Goal: Transaction & Acquisition: Purchase product/service

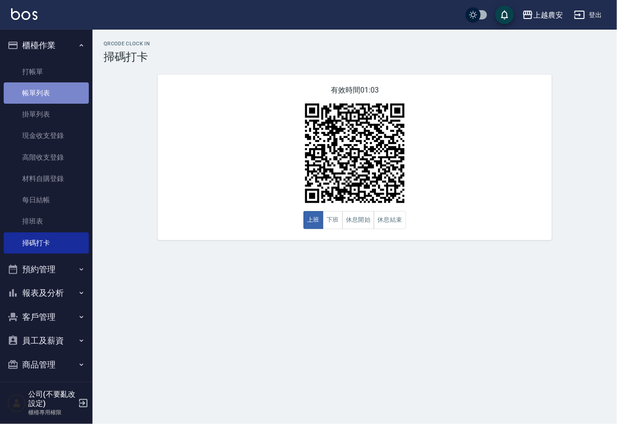
click at [55, 91] on link "帳單列表" at bounding box center [46, 92] width 85 height 21
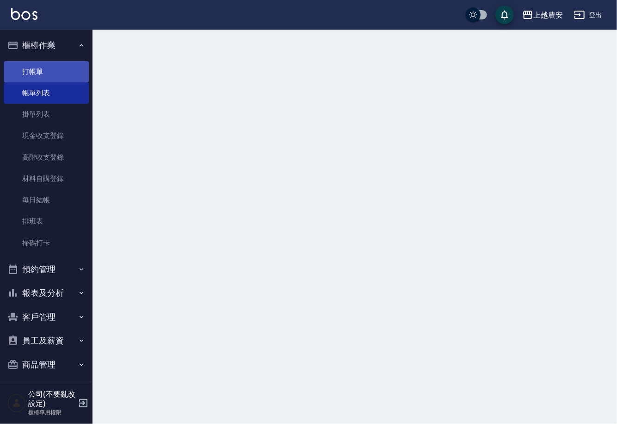
click at [61, 71] on link "打帳單" at bounding box center [46, 71] width 85 height 21
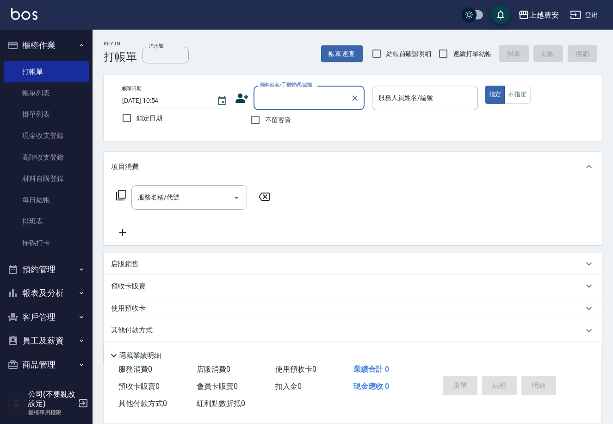
type input "0"
type input "[PERSON_NAME]/0963019220/0963019220"
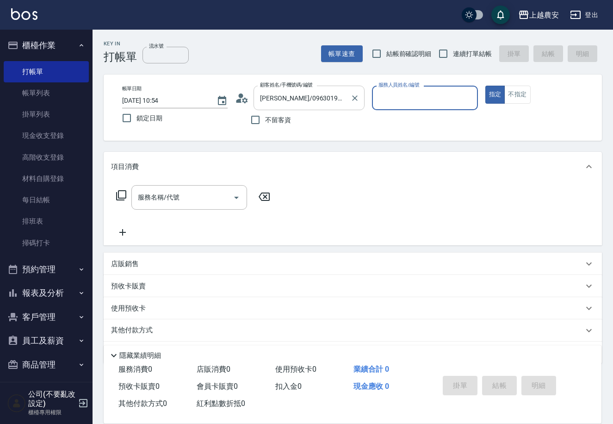
type input "Q比-0"
click at [485, 86] on button "指定" at bounding box center [495, 95] width 20 height 18
type button "true"
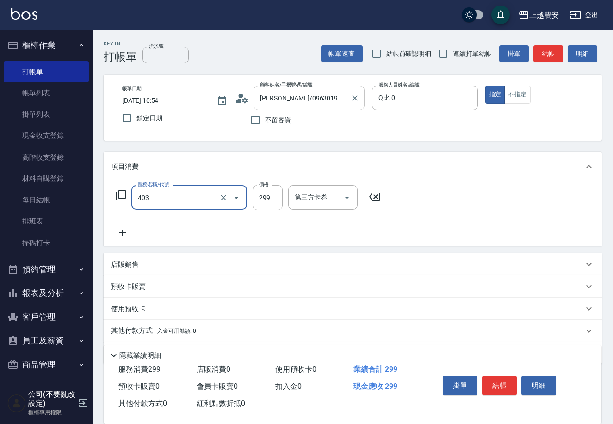
type input "剪髮(403)"
type input "400"
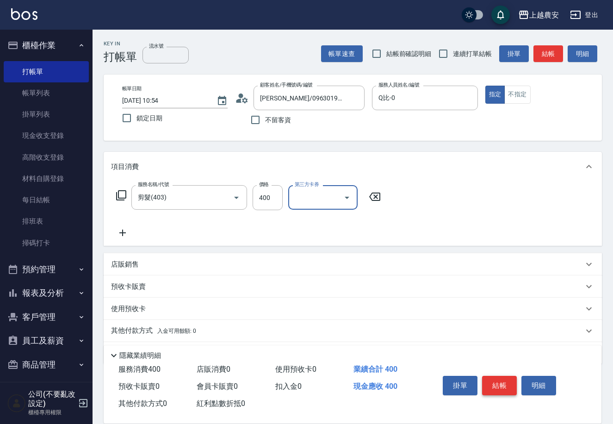
click at [496, 385] on button "結帳" at bounding box center [499, 385] width 35 height 19
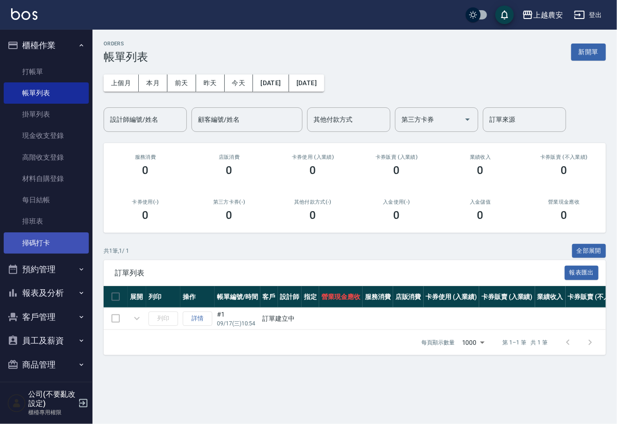
click at [71, 238] on link "掃碼打卡" at bounding box center [46, 242] width 85 height 21
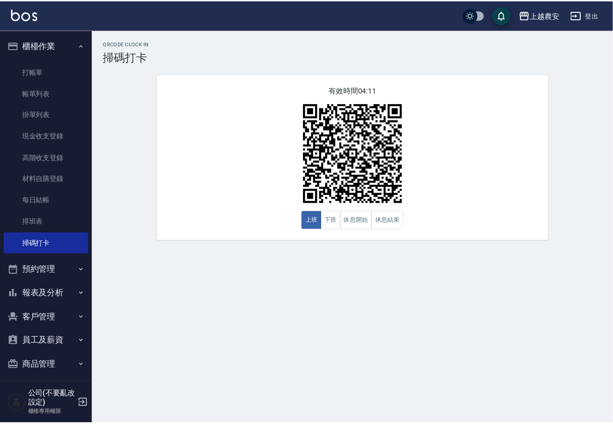
scroll to position [5, 0]
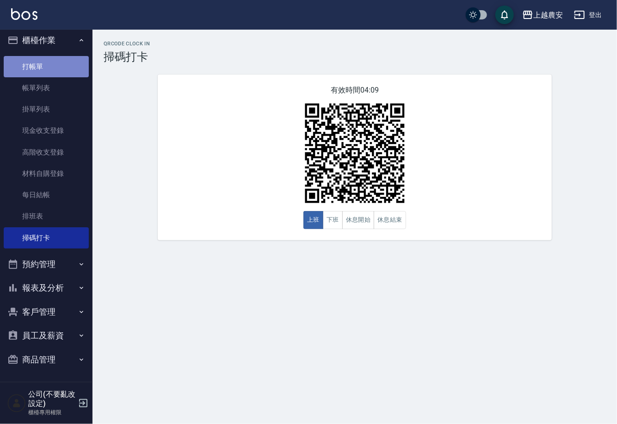
click at [64, 63] on link "打帳單" at bounding box center [46, 66] width 85 height 21
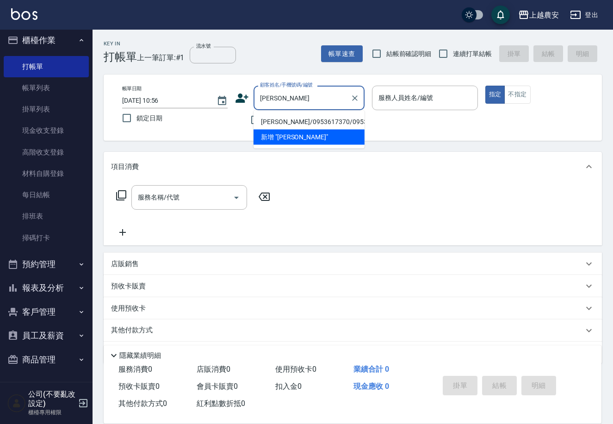
click at [280, 124] on li "[PERSON_NAME]/0953617370/0953617370" at bounding box center [308, 121] width 111 height 15
type input "[PERSON_NAME]/0953617370/0953617370"
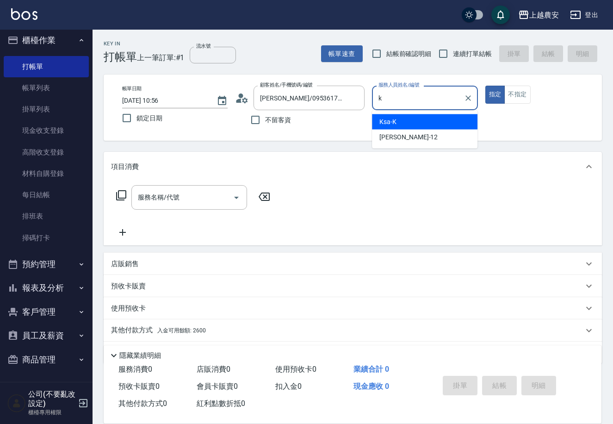
click at [451, 116] on div "Ksa -K" at bounding box center [424, 121] width 105 height 15
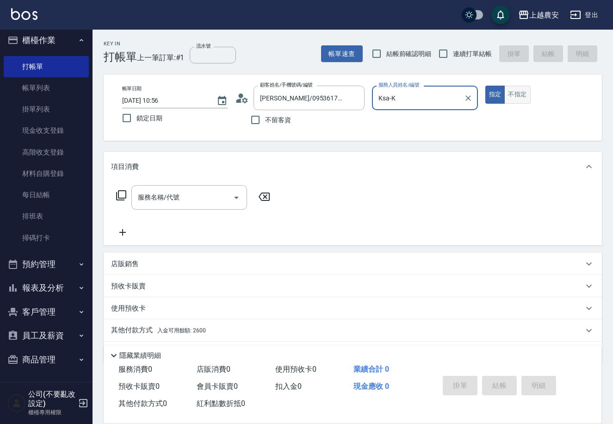
type input "Ksa-K"
click at [510, 97] on button "不指定" at bounding box center [517, 95] width 26 height 18
click at [220, 195] on input "服務名稱/代號" at bounding box center [182, 197] width 93 height 16
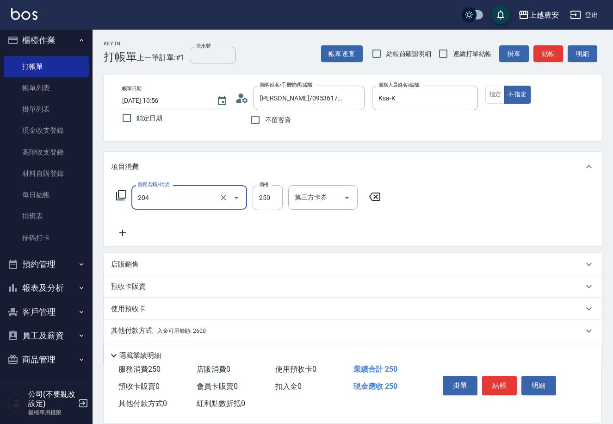
type input "梳髮(204)"
type input "200"
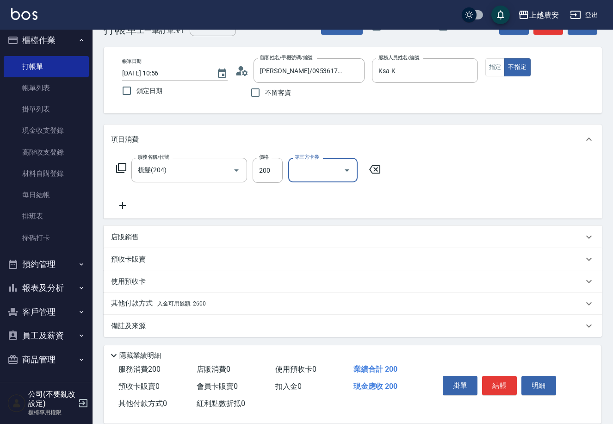
click at [199, 301] on span "入金可用餘額: 2600" at bounding box center [181, 303] width 49 height 6
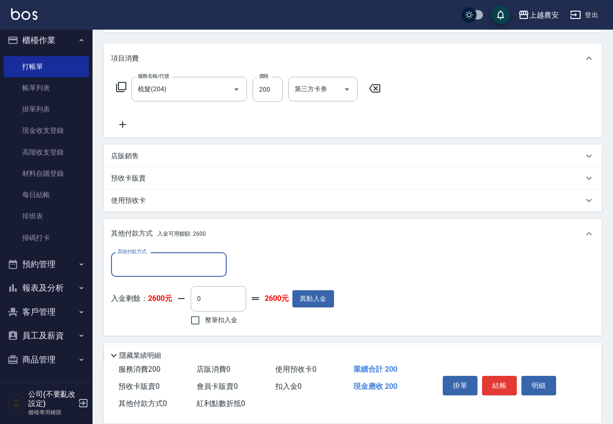
scroll to position [136, 0]
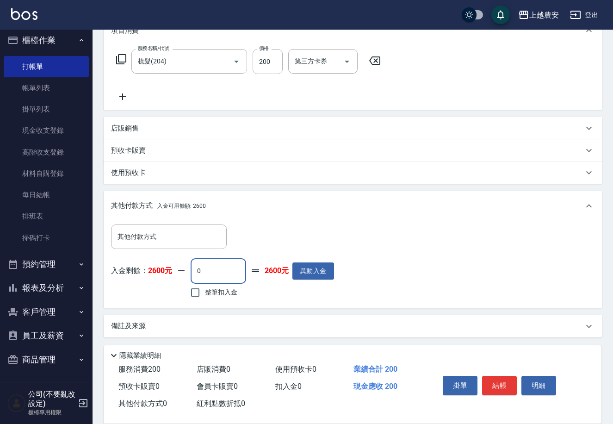
click at [222, 265] on input "0" at bounding box center [219, 270] width 56 height 25
click at [214, 240] on input "其他付款方式" at bounding box center [168, 236] width 107 height 16
click at [295, 325] on div "備註及來源" at bounding box center [347, 326] width 472 height 10
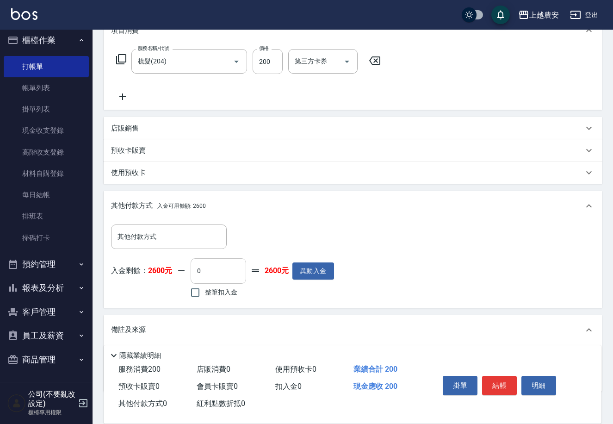
click at [229, 275] on input "0" at bounding box center [219, 270] width 56 height 25
type input "200"
click at [488, 385] on button "結帳" at bounding box center [499, 385] width 35 height 19
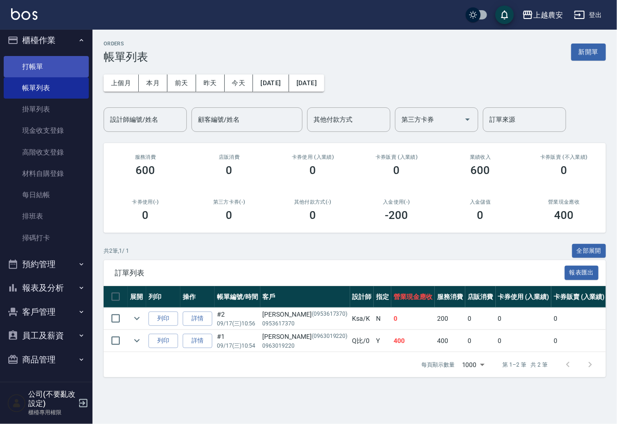
click at [60, 62] on link "打帳單" at bounding box center [46, 66] width 85 height 21
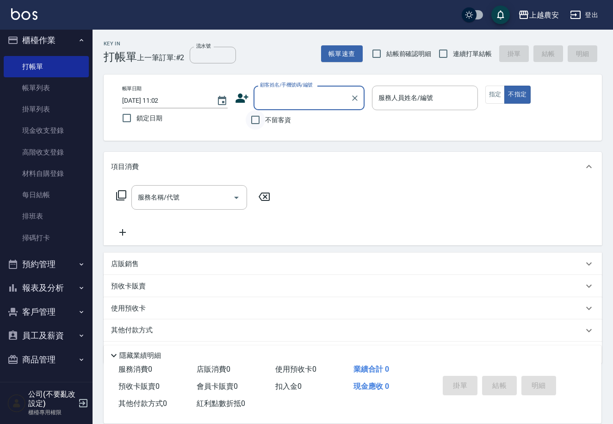
click at [256, 116] on input "不留客資" at bounding box center [255, 119] width 19 height 19
checkbox input "true"
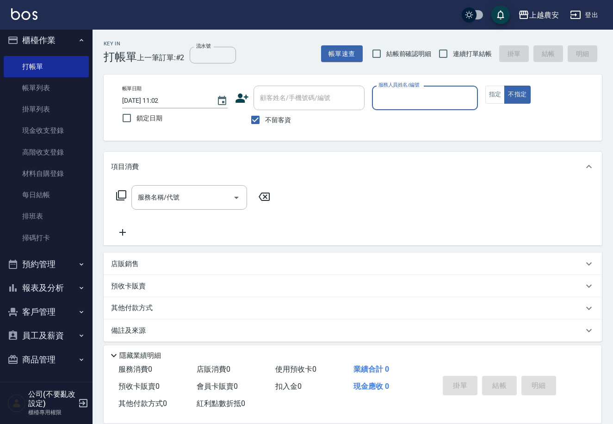
click at [496, 93] on button "指定" at bounding box center [495, 95] width 20 height 18
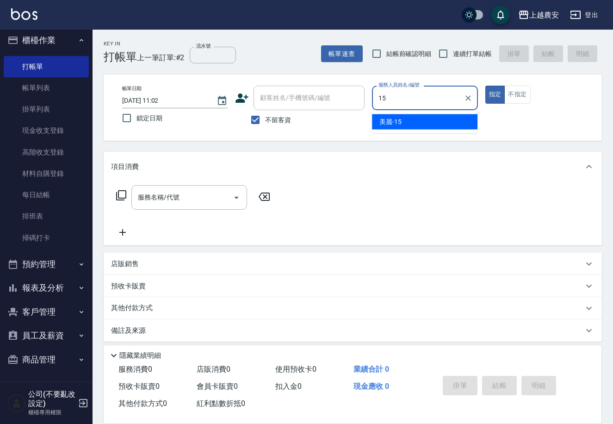
type input "美麗-15"
type button "true"
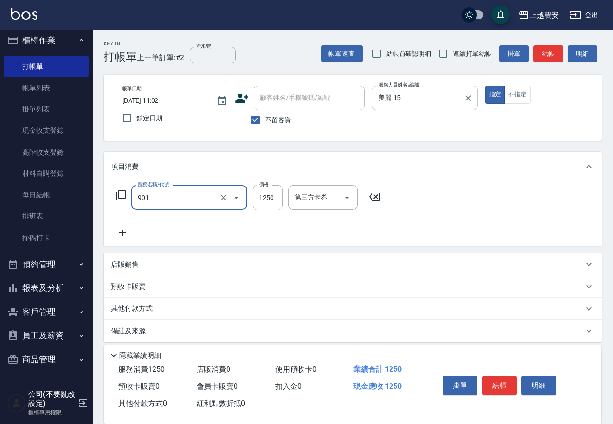
type input "修手指甲(901)"
type input "1000"
click at [506, 385] on button "結帳" at bounding box center [499, 385] width 35 height 19
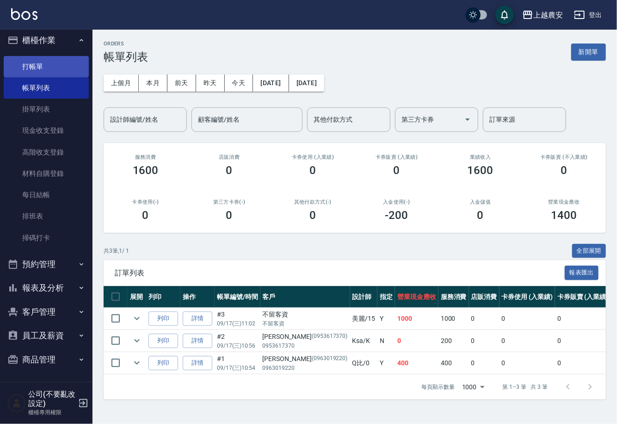
click at [40, 65] on link "打帳單" at bounding box center [46, 66] width 85 height 21
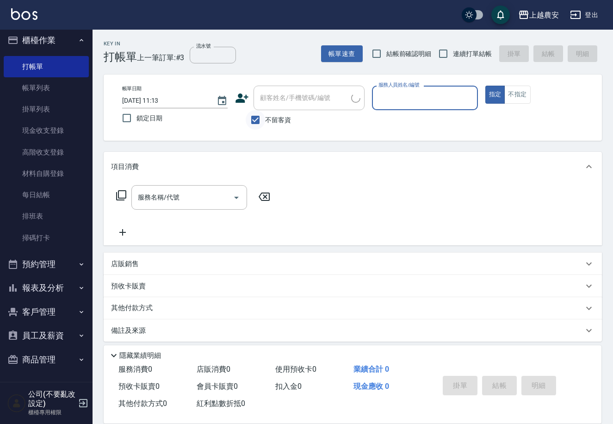
click at [251, 116] on input "不留客資" at bounding box center [255, 119] width 19 height 19
checkbox input "false"
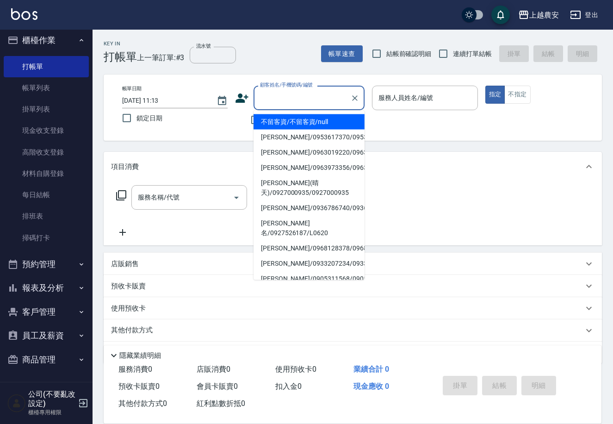
click at [275, 103] on input "顧客姓名/手機號碼/編號" at bounding box center [302, 98] width 89 height 16
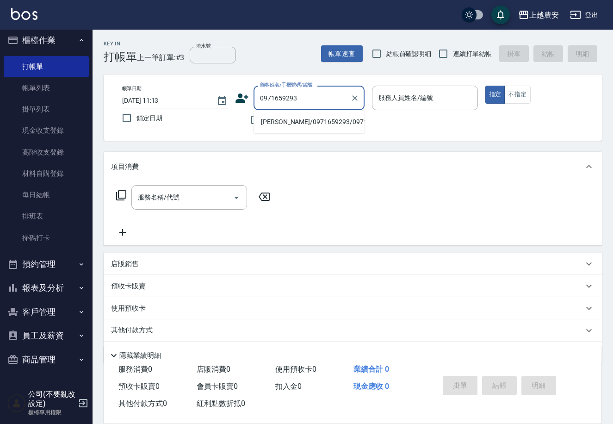
click at [286, 121] on li "[PERSON_NAME]/0971659293/0971659293" at bounding box center [308, 121] width 111 height 15
type input "[PERSON_NAME]/0971659293/0971659293"
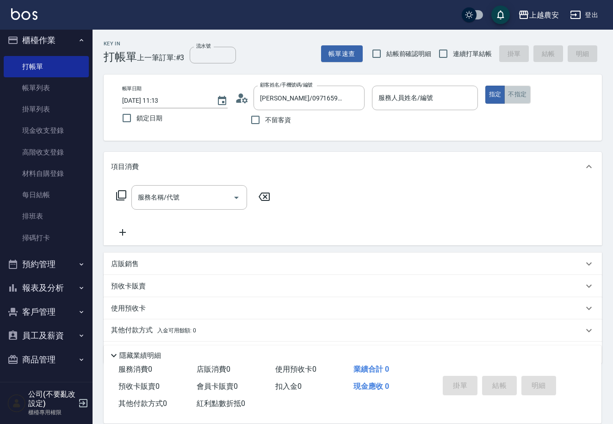
click at [512, 93] on button "不指定" at bounding box center [517, 95] width 26 height 18
type button "false"
click at [420, 97] on input "服務人員姓名/編號" at bounding box center [424, 98] width 97 height 16
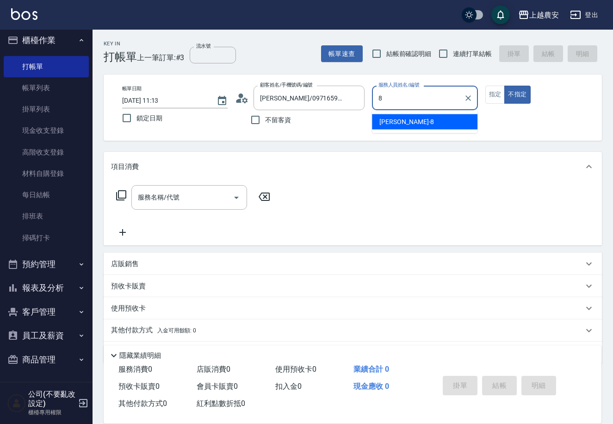
type input "[PERSON_NAME]-8"
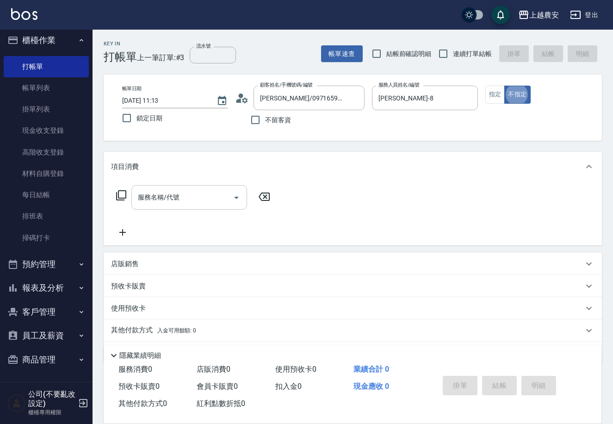
click at [164, 192] on div "服務名稱/代號 服務名稱/代號" at bounding box center [189, 197] width 116 height 25
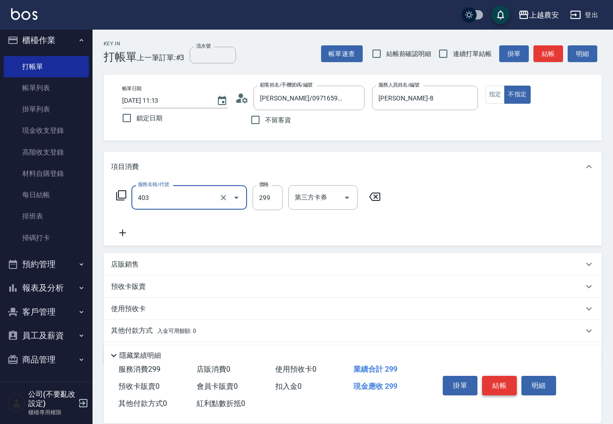
type input "剪髮(403)"
click at [510, 383] on button "結帳" at bounding box center [499, 385] width 35 height 19
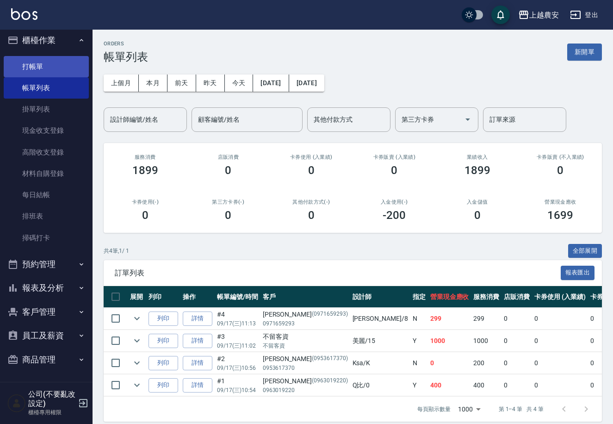
click at [67, 68] on link "打帳單" at bounding box center [46, 66] width 85 height 21
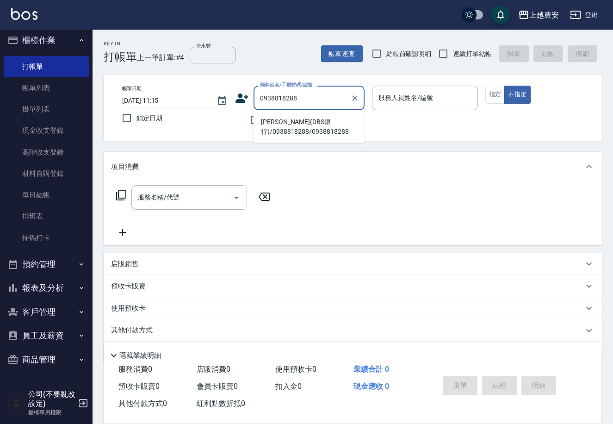
click at [316, 132] on li "[PERSON_NAME](DBS銀行)/0938818288/0938818288" at bounding box center [308, 126] width 111 height 25
type input "[PERSON_NAME](DBS銀行)/0938818288/0938818288"
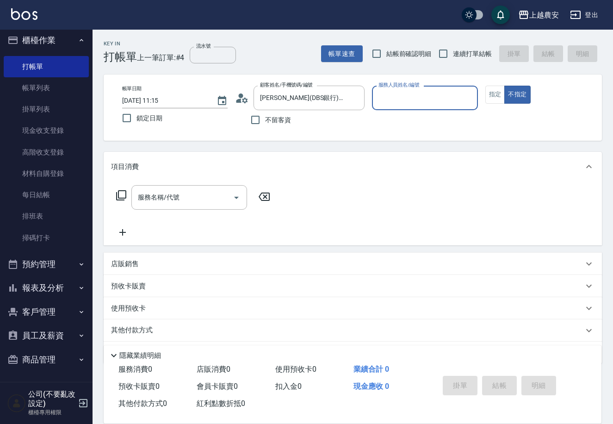
type input "Q比-0"
click at [493, 101] on button "指定" at bounding box center [495, 95] width 20 height 18
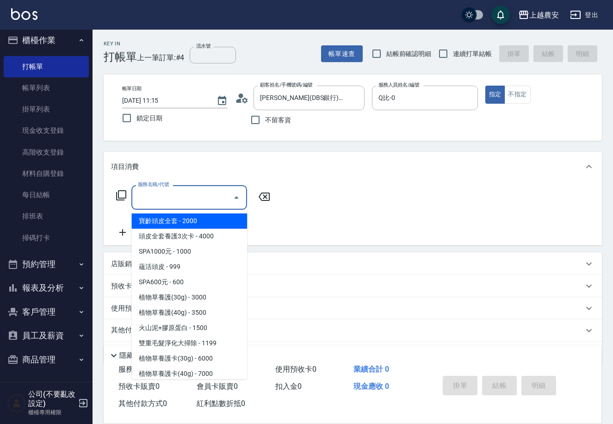
click at [214, 195] on input "服務名稱/代號" at bounding box center [182, 197] width 93 height 16
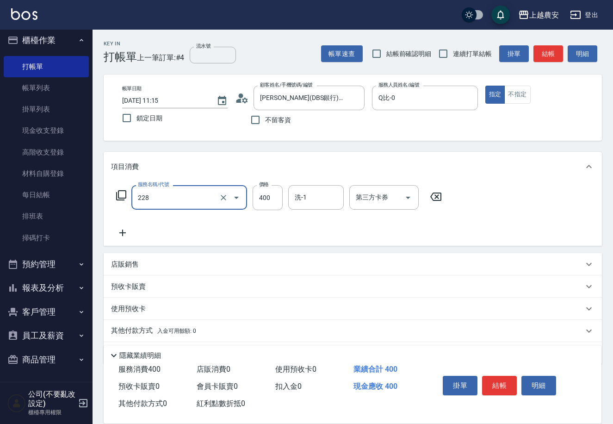
type input "洗髮(228)"
click at [512, 376] on button "結帳" at bounding box center [499, 385] width 35 height 19
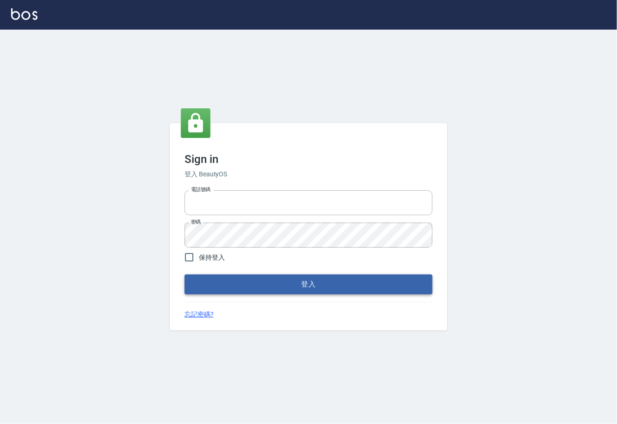
type input "0225929166"
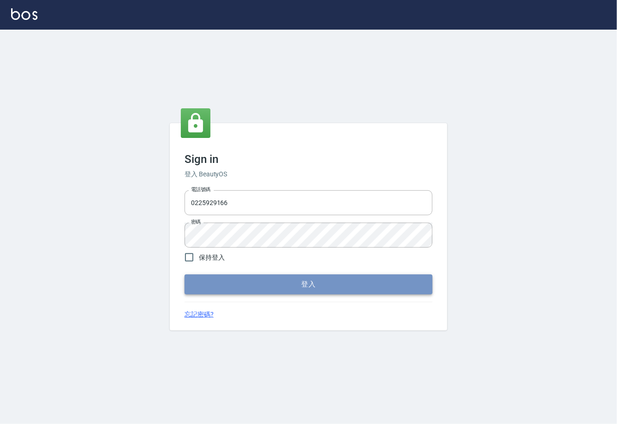
click at [240, 280] on button "登入" at bounding box center [309, 283] width 248 height 19
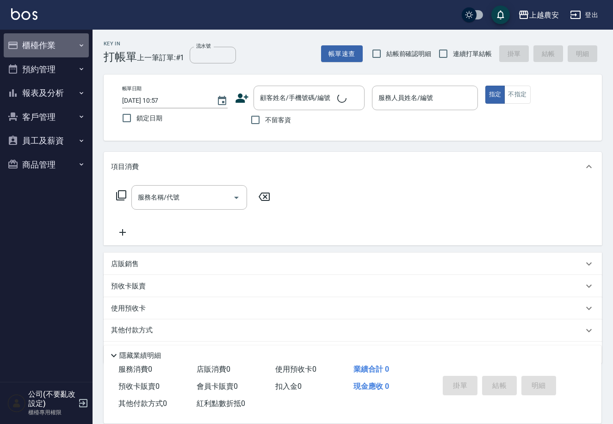
click at [71, 46] on button "櫃檯作業" at bounding box center [46, 45] width 85 height 24
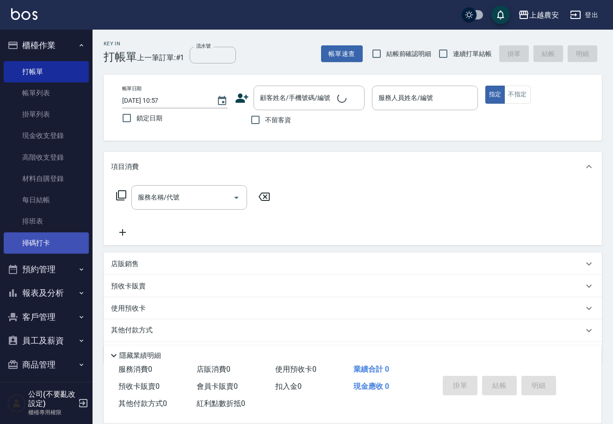
click at [42, 246] on link "掃碼打卡" at bounding box center [46, 242] width 85 height 21
